Goal: Task Accomplishment & Management: Use online tool/utility

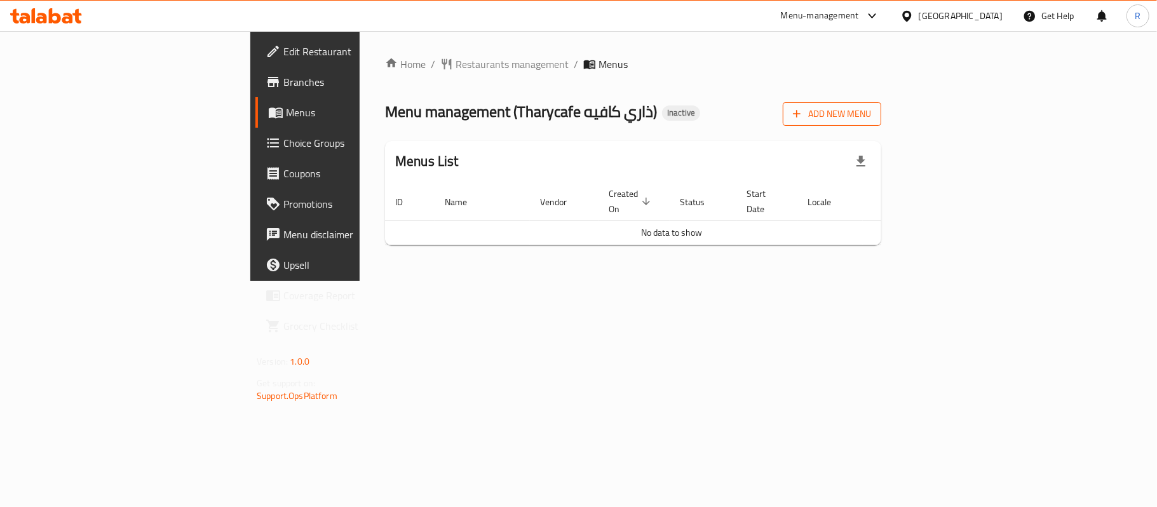
click at [871, 112] on span "Add New Menu" at bounding box center [832, 114] width 78 height 16
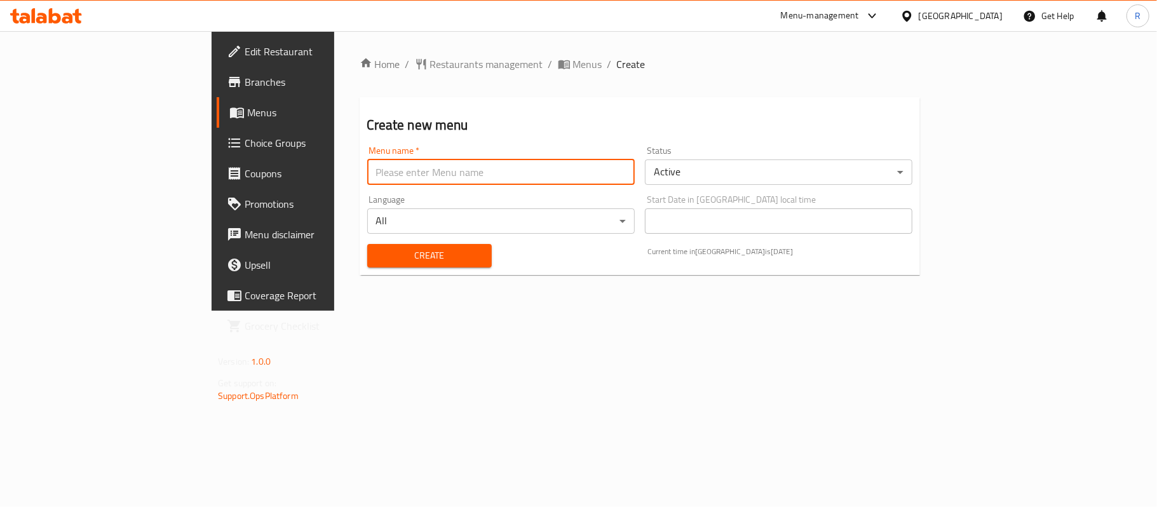
click at [461, 180] on input "text" at bounding box center [500, 171] width 267 height 25
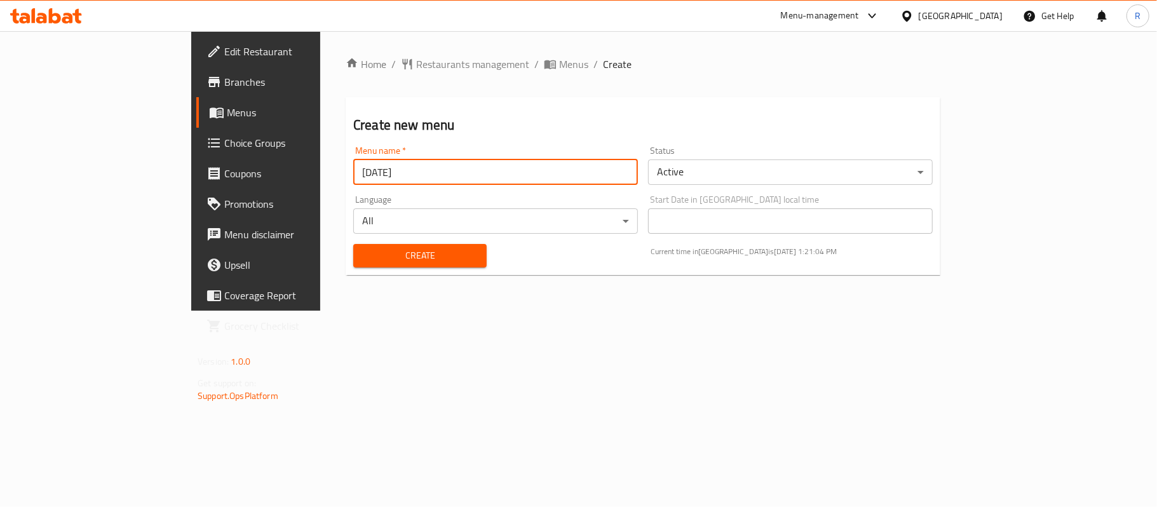
type input "[DATE]"
click at [404, 253] on span "Create" at bounding box center [419, 256] width 113 height 16
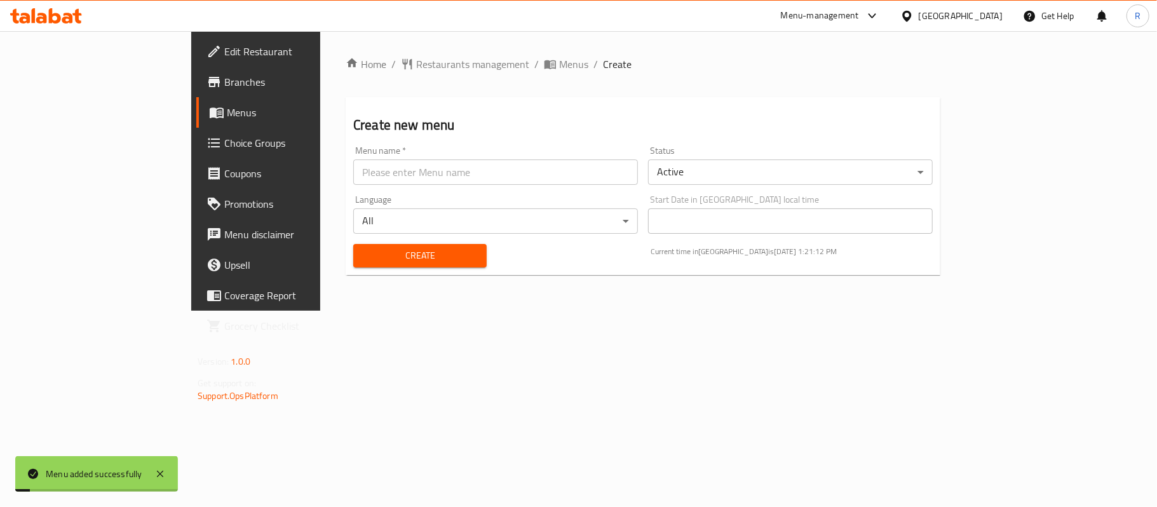
click at [452, 75] on div "Home / Restaurants management / Menus / Create Create new menu Menu name   * Me…" at bounding box center [643, 171] width 595 height 229
click at [559, 69] on span "Menus" at bounding box center [573, 64] width 29 height 15
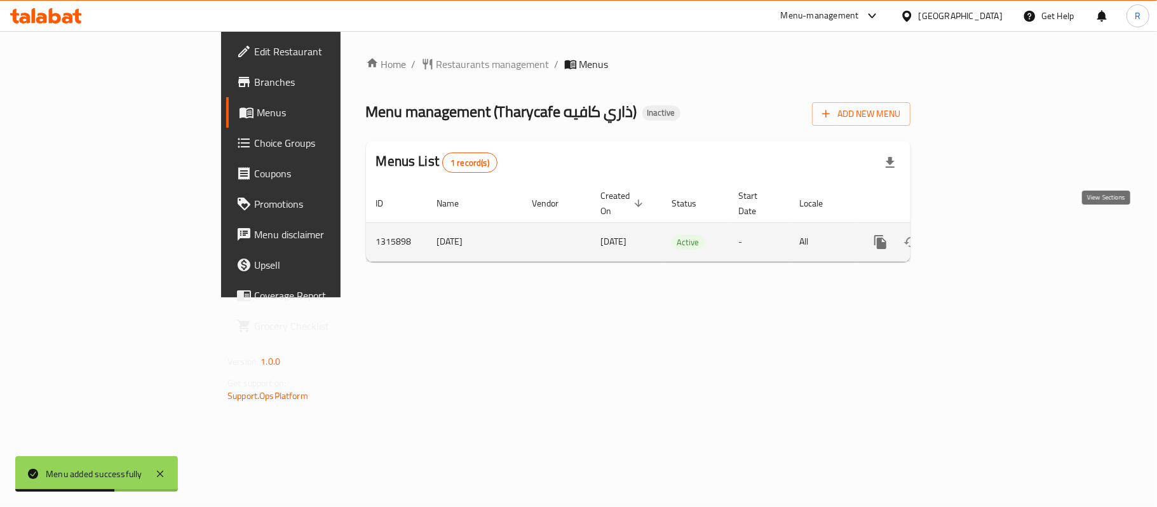
click at [980, 234] on icon "enhanced table" at bounding box center [971, 241] width 15 height 15
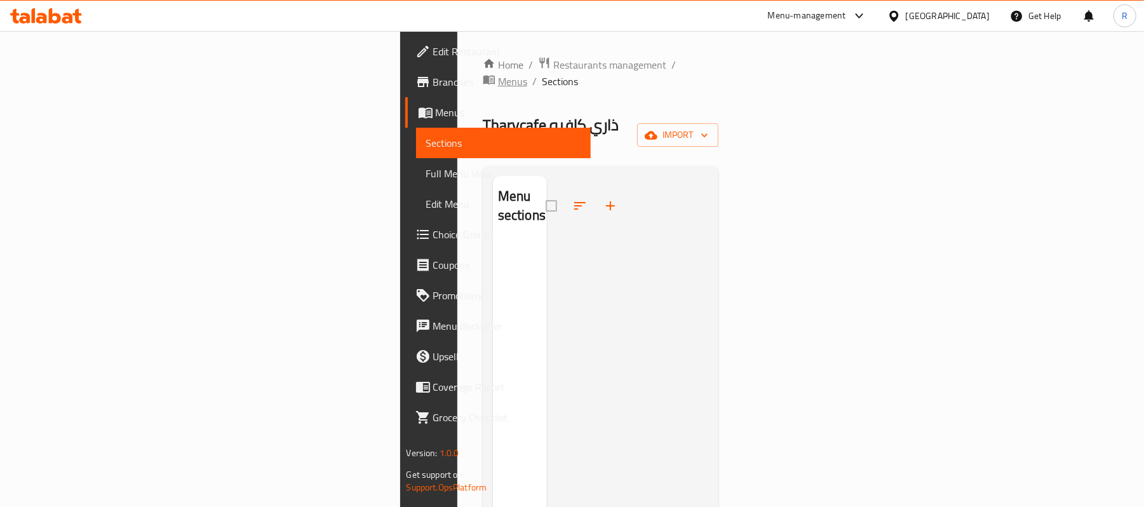
click at [498, 74] on span "Menus" at bounding box center [512, 81] width 29 height 15
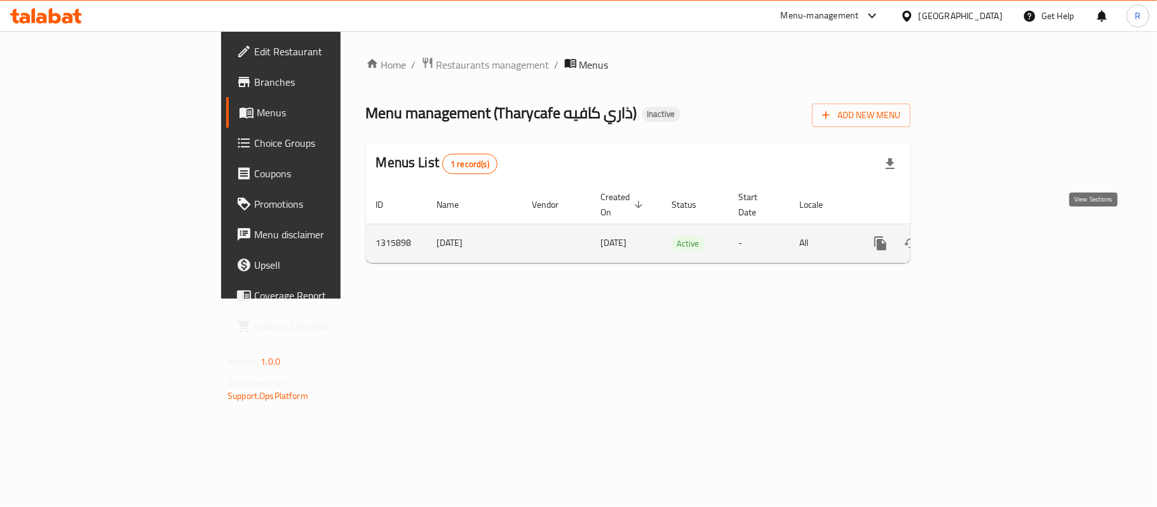
click at [980, 236] on icon "enhanced table" at bounding box center [971, 243] width 15 height 15
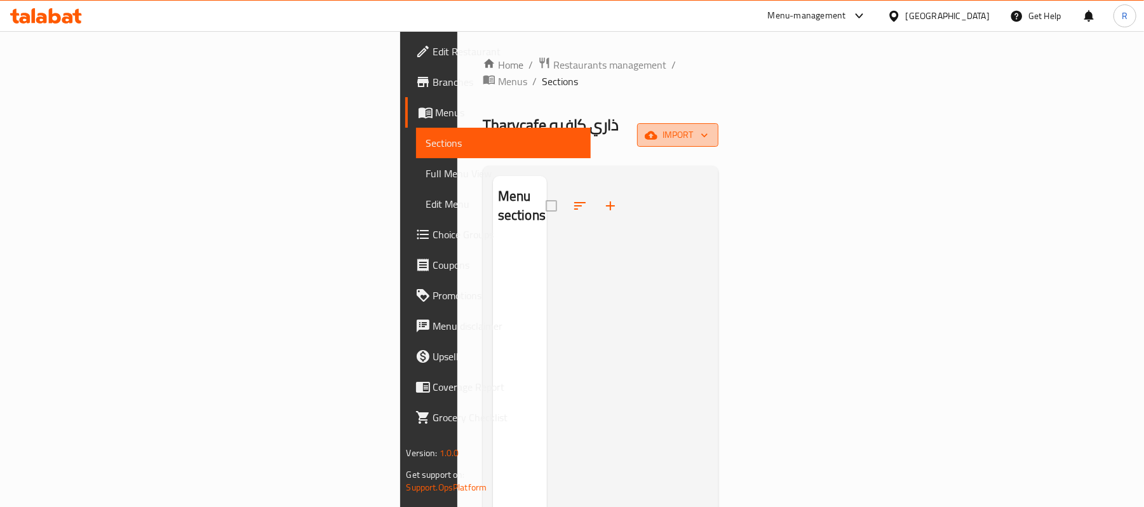
click at [708, 127] on span "import" at bounding box center [677, 135] width 61 height 16
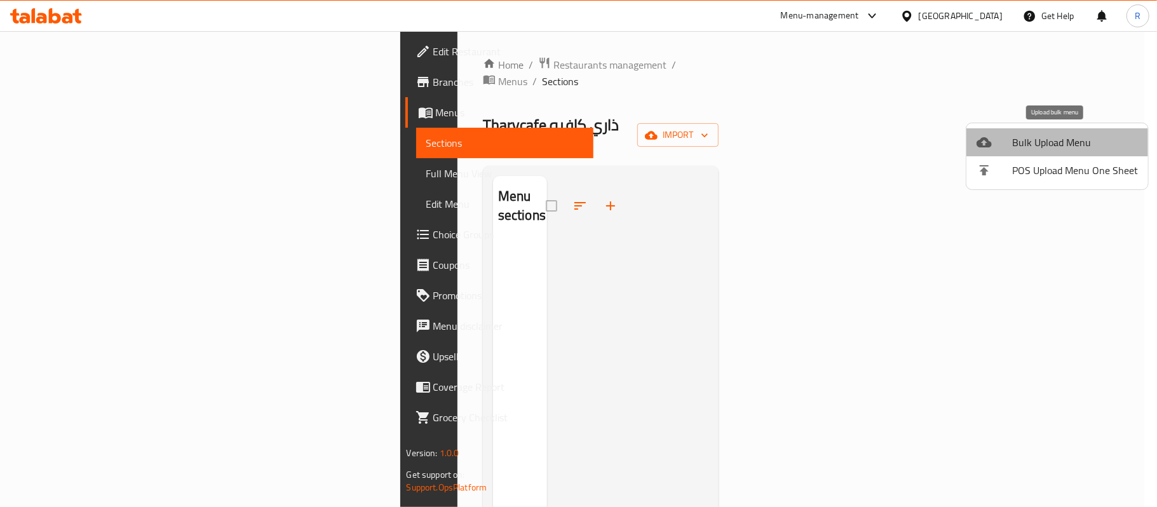
click at [1057, 138] on span "Bulk Upload Menu" at bounding box center [1075, 142] width 126 height 15
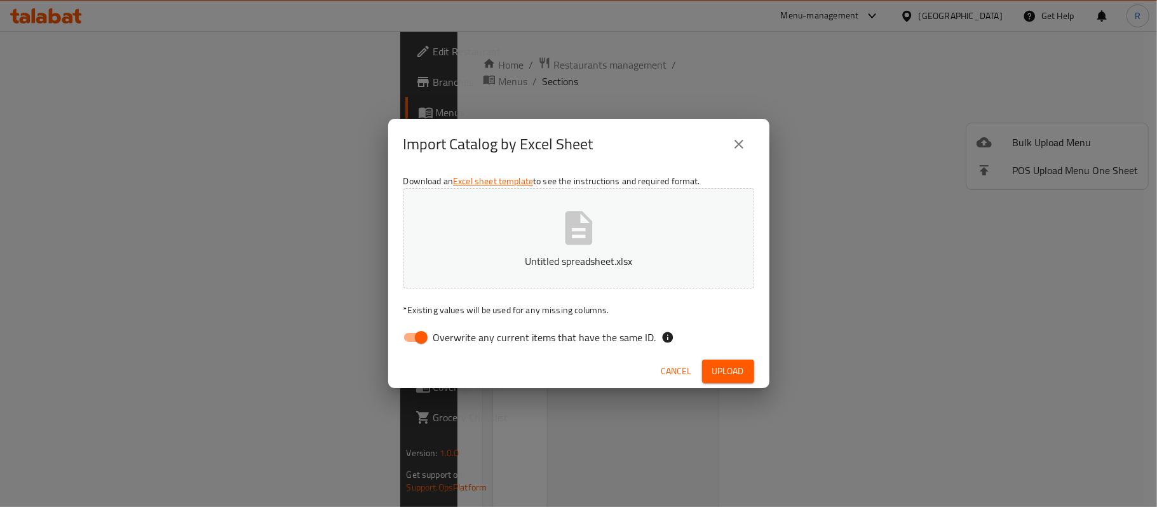
click at [408, 336] on input "Overwrite any current items that have the same ID." at bounding box center [421, 337] width 72 height 24
checkbox input "false"
click at [758, 371] on div "Cancel Upload" at bounding box center [578, 371] width 381 height 34
click at [735, 372] on span "Upload" at bounding box center [728, 371] width 32 height 16
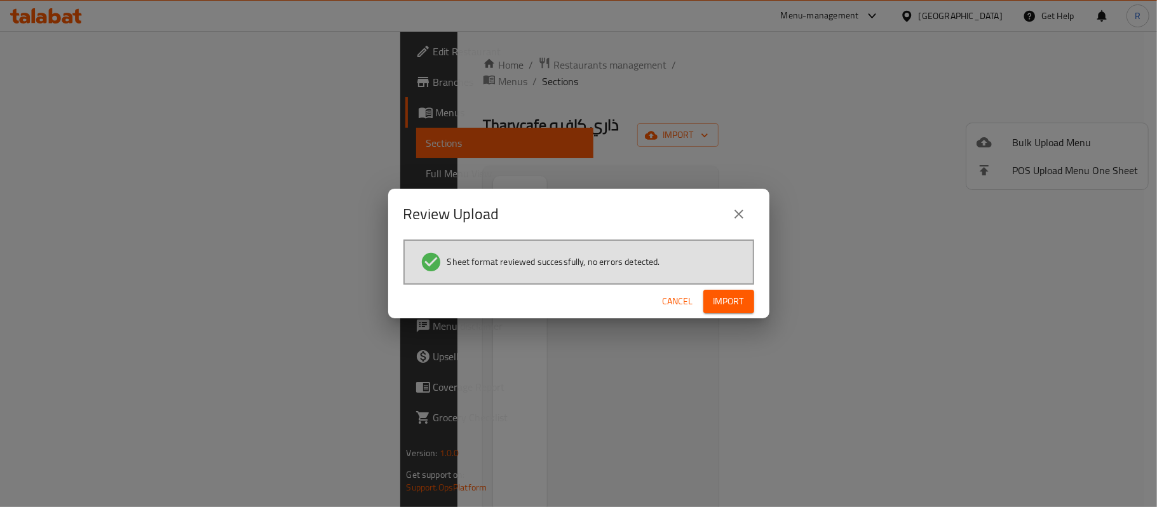
click at [719, 309] on button "Import" at bounding box center [728, 302] width 51 height 24
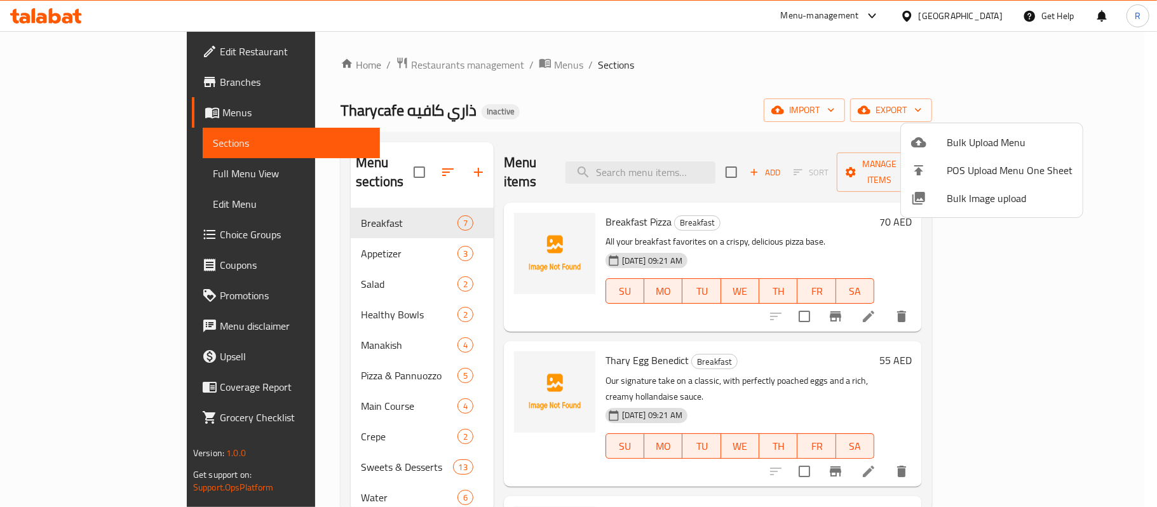
click at [621, 97] on div at bounding box center [578, 253] width 1157 height 507
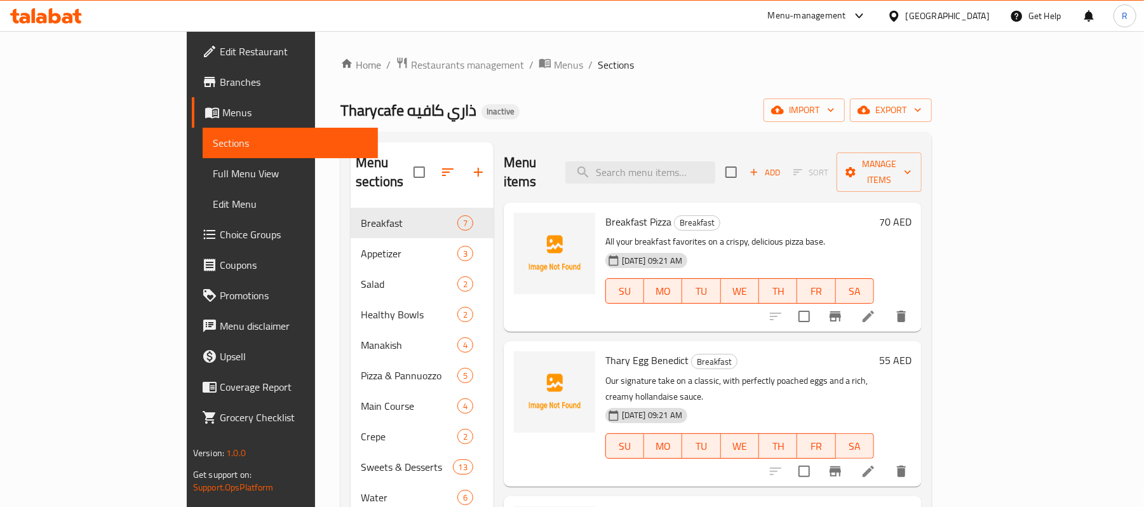
click at [220, 79] on span "Branches" at bounding box center [294, 81] width 148 height 15
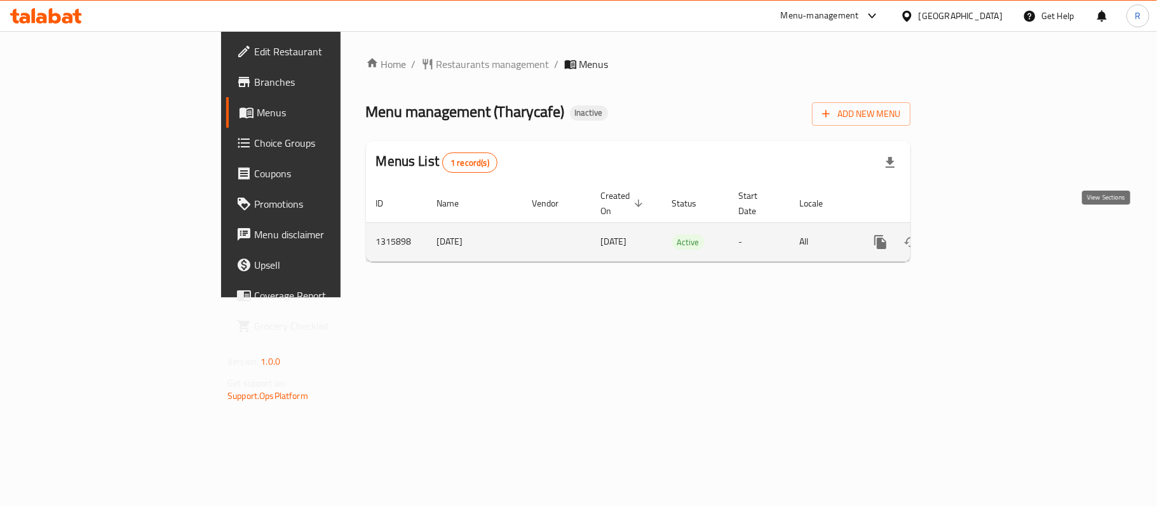
click at [980, 234] on icon "enhanced table" at bounding box center [971, 241] width 15 height 15
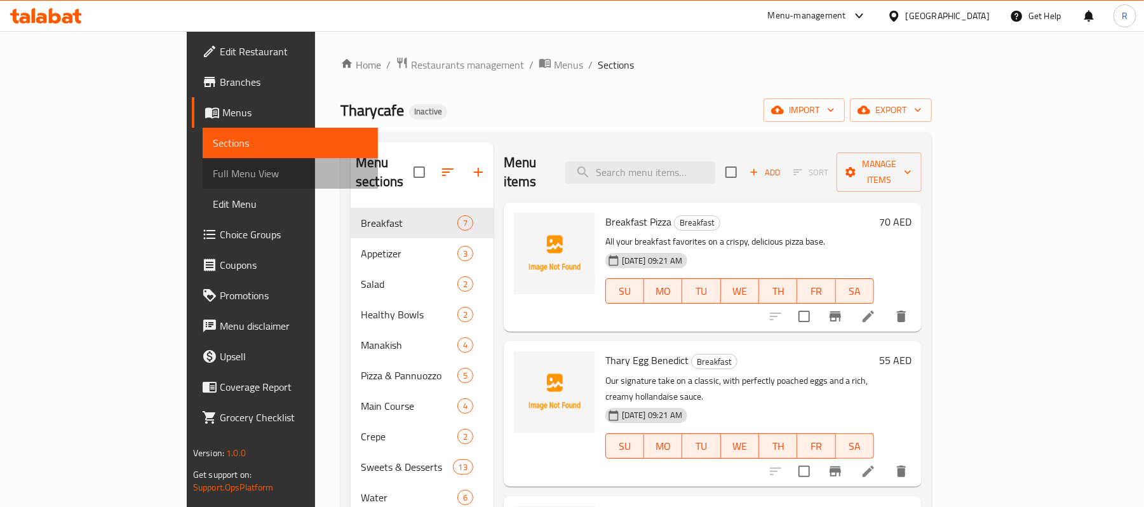
click at [213, 173] on span "Full Menu View" at bounding box center [290, 173] width 155 height 15
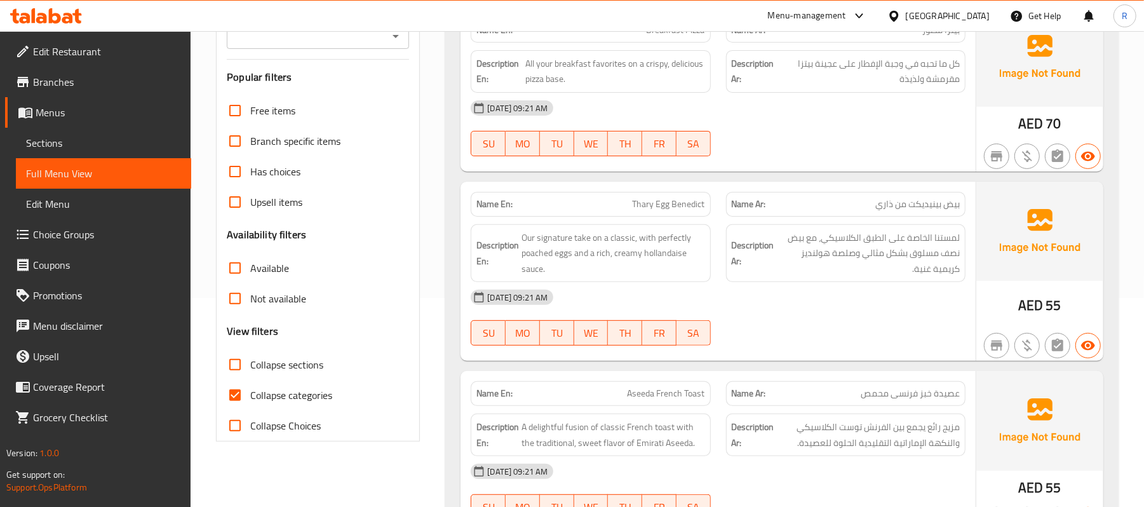
scroll to position [254, 0]
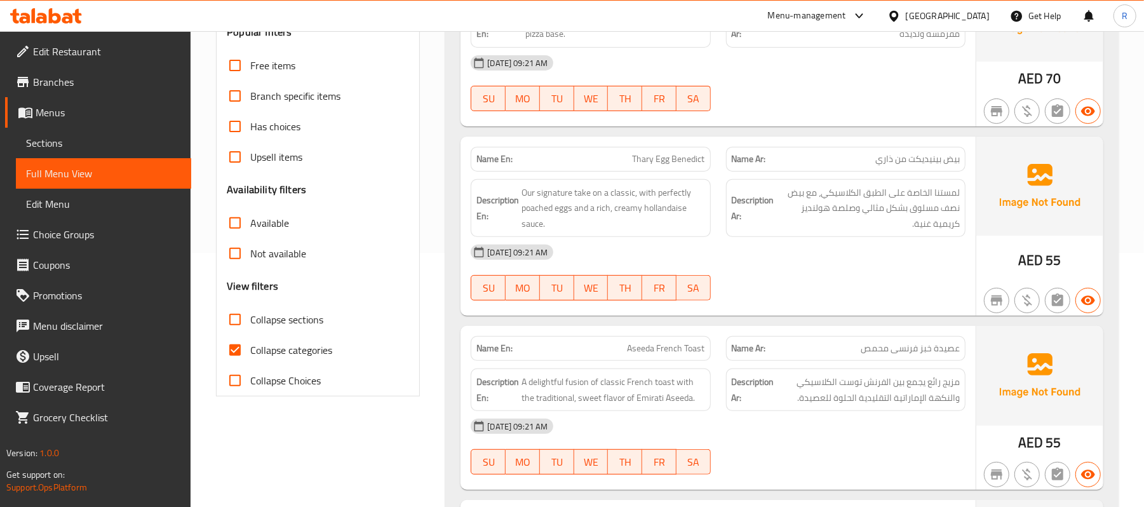
click at [236, 346] on input "Collapse categories" at bounding box center [235, 350] width 30 height 30
checkbox input "false"
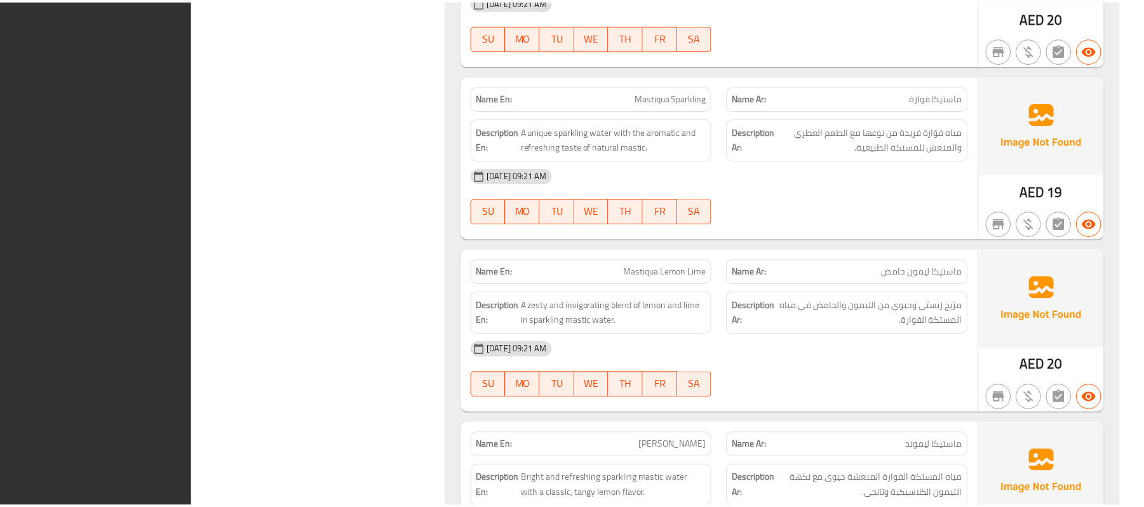
scroll to position [8880, 0]
